Goal: Task Accomplishment & Management: Manage account settings

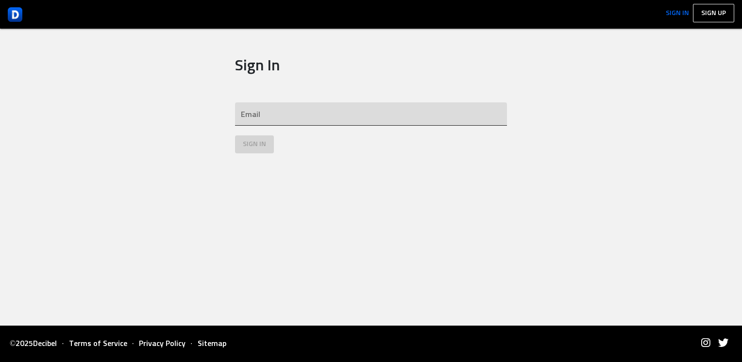
click at [276, 112] on input "email" at bounding box center [371, 114] width 272 height 23
paste input "imran1345"
type input "imran1345"
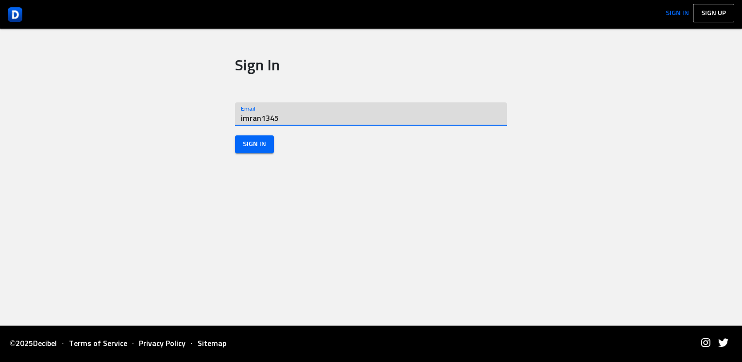
click at [295, 118] on input "imran1345" at bounding box center [371, 114] width 272 height 23
type input "[EMAIL_ADDRESS][DOMAIN_NAME]"
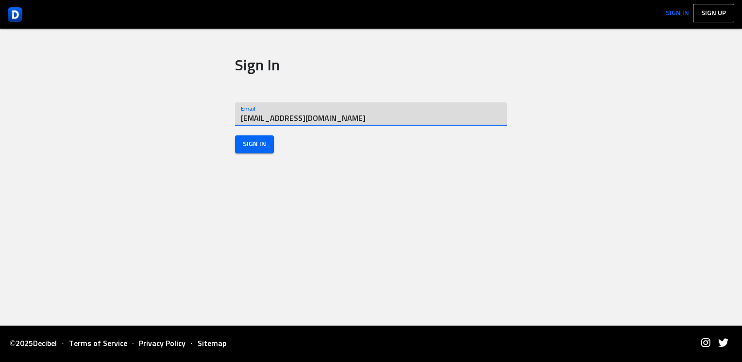
click at [249, 149] on span "Sign In" at bounding box center [254, 144] width 23 height 12
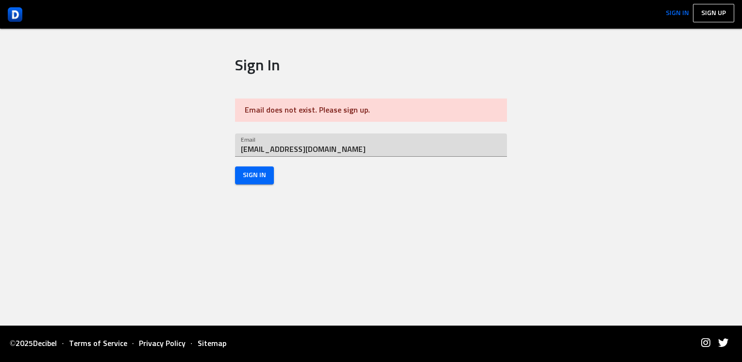
click at [260, 171] on span "Sign In" at bounding box center [254, 176] width 23 height 12
click at [264, 178] on span "Sign In" at bounding box center [254, 176] width 23 height 12
